Goal: Information Seeking & Learning: Learn about a topic

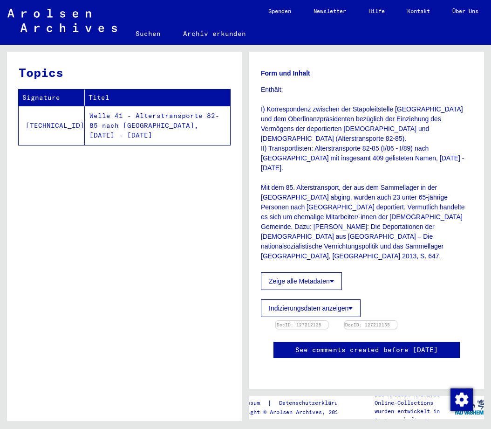
scroll to position [286, 0]
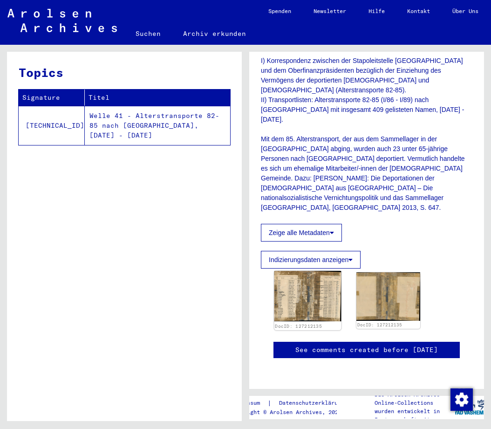
click at [302, 271] on img at bounding box center [308, 296] width 67 height 50
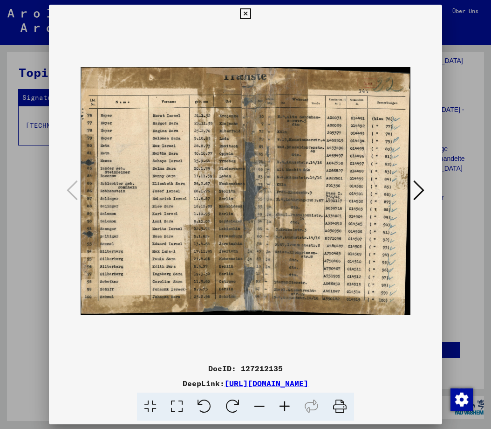
click at [284, 406] on icon at bounding box center [284, 407] width 25 height 28
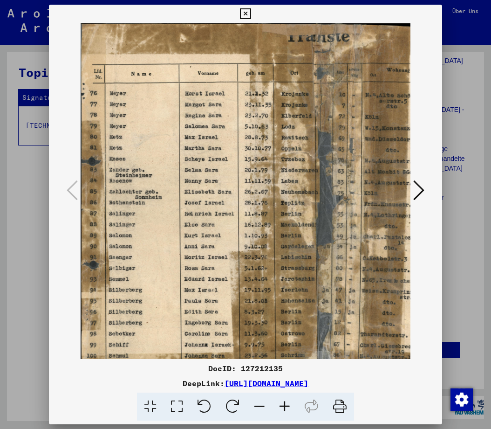
click at [284, 406] on icon at bounding box center [284, 407] width 25 height 28
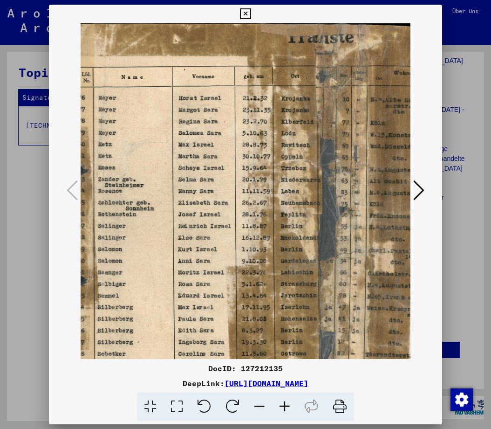
scroll to position [0, 18]
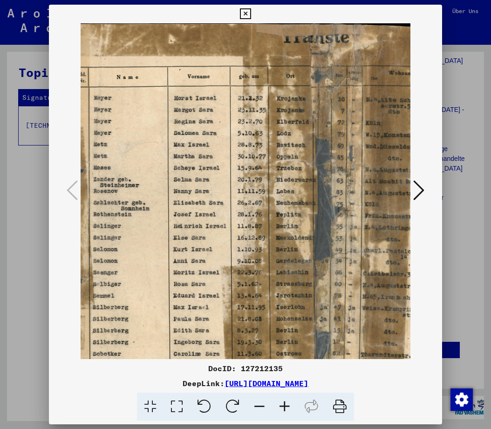
drag, startPoint x: 243, startPoint y: 180, endPoint x: 236, endPoint y: 194, distance: 14.6
click at [236, 194] on img at bounding box center [317, 214] width 508 height 382
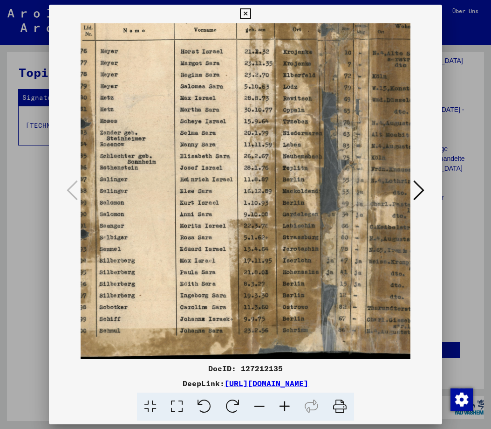
scroll to position [47, 11]
drag, startPoint x: 157, startPoint y: 257, endPoint x: 164, endPoint y: 182, distance: 75.4
click at [164, 182] on img at bounding box center [324, 168] width 508 height 382
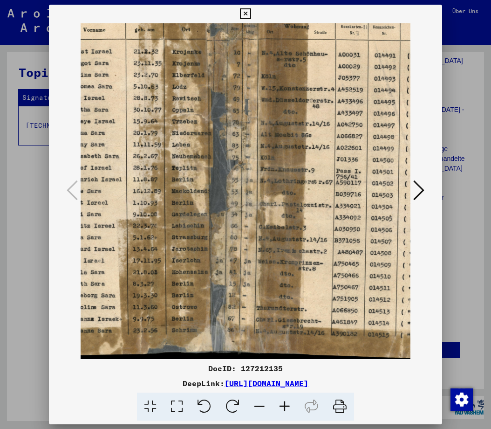
scroll to position [47, 129]
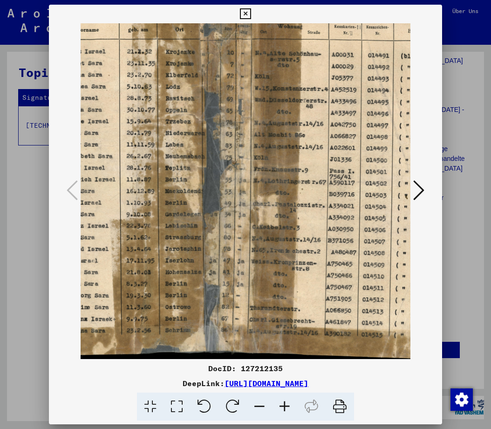
drag, startPoint x: 263, startPoint y: 324, endPoint x: 145, endPoint y: 323, distance: 118.0
click at [145, 323] on img at bounding box center [206, 168] width 508 height 382
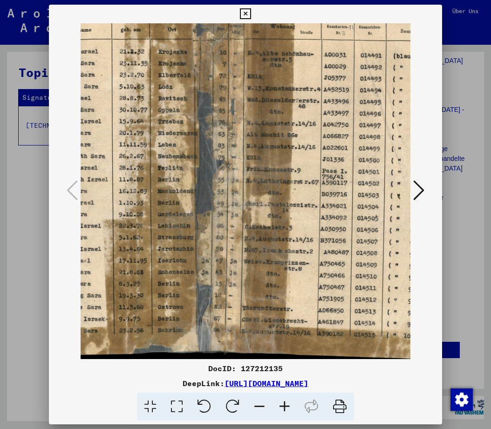
scroll to position [47, 179]
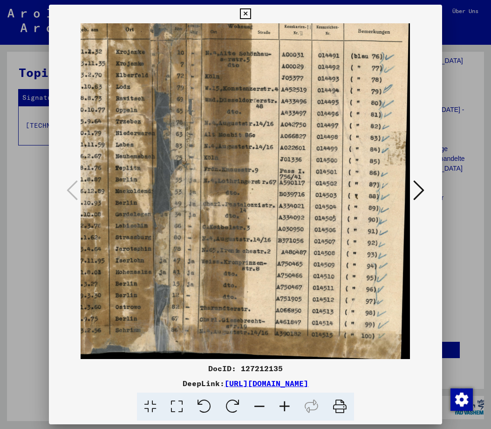
drag, startPoint x: 270, startPoint y: 324, endPoint x: 168, endPoint y: 324, distance: 101.6
click at [168, 324] on img at bounding box center [156, 168] width 508 height 382
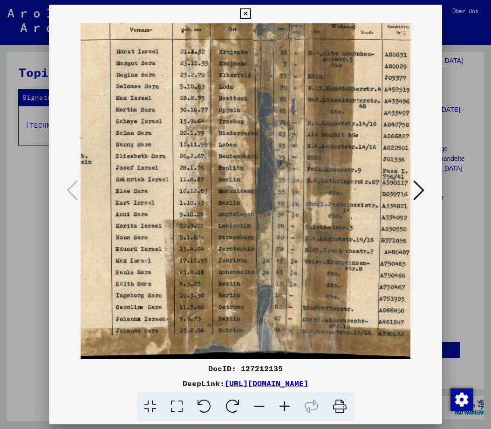
scroll to position [47, 70]
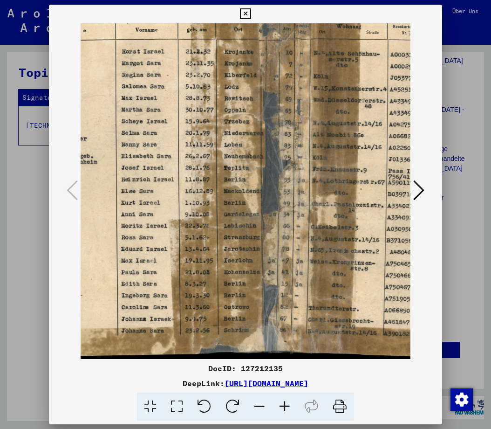
drag, startPoint x: 175, startPoint y: 324, endPoint x: 284, endPoint y: 318, distance: 108.8
click at [284, 318] on img at bounding box center [265, 168] width 508 height 382
click at [251, 13] on icon at bounding box center [245, 13] width 11 height 11
